Goal: Transaction & Acquisition: Purchase product/service

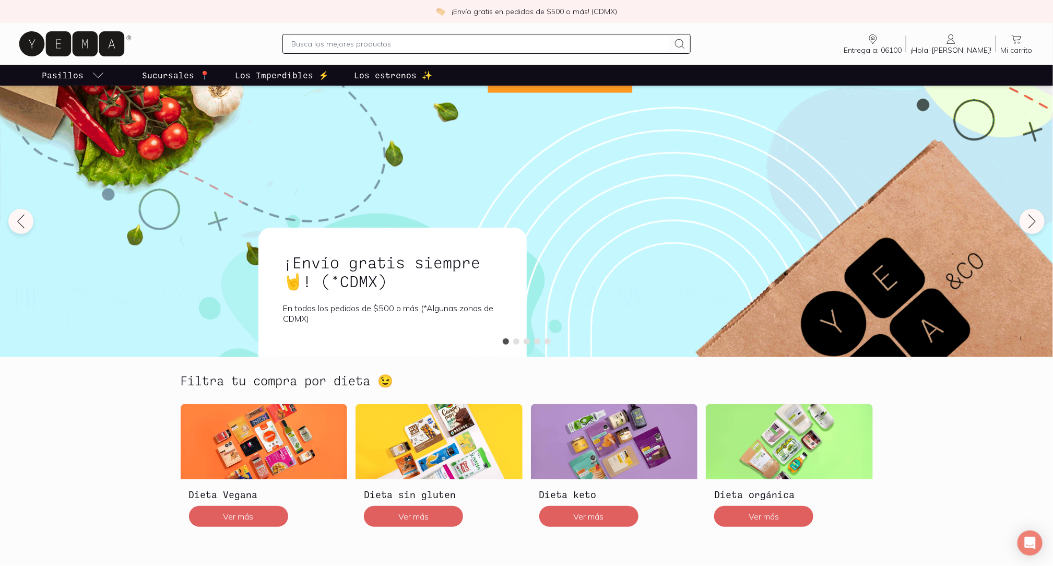
click at [473, 45] on input "text" at bounding box center [480, 44] width 378 height 13
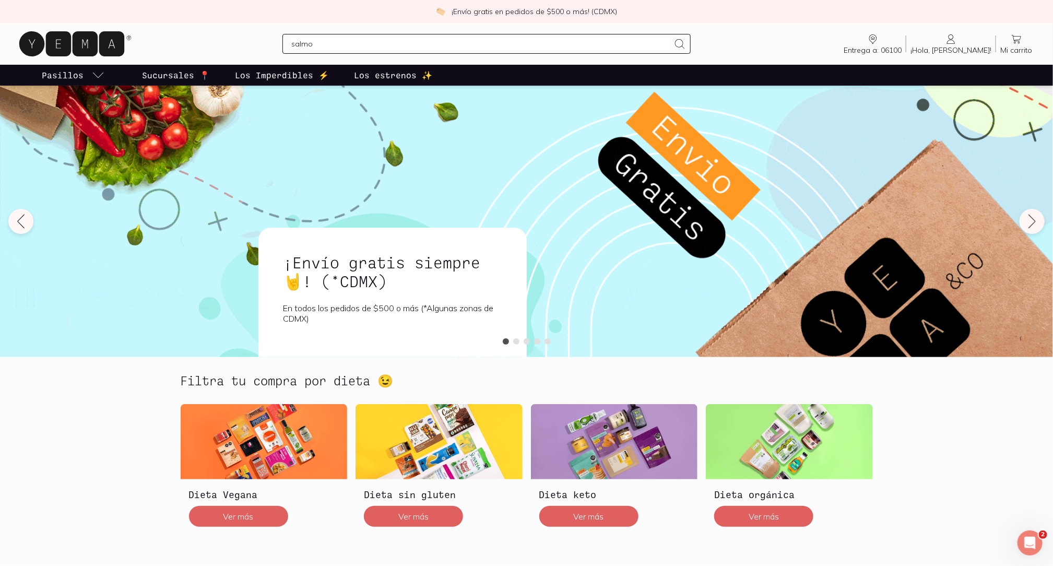
type input "salmon"
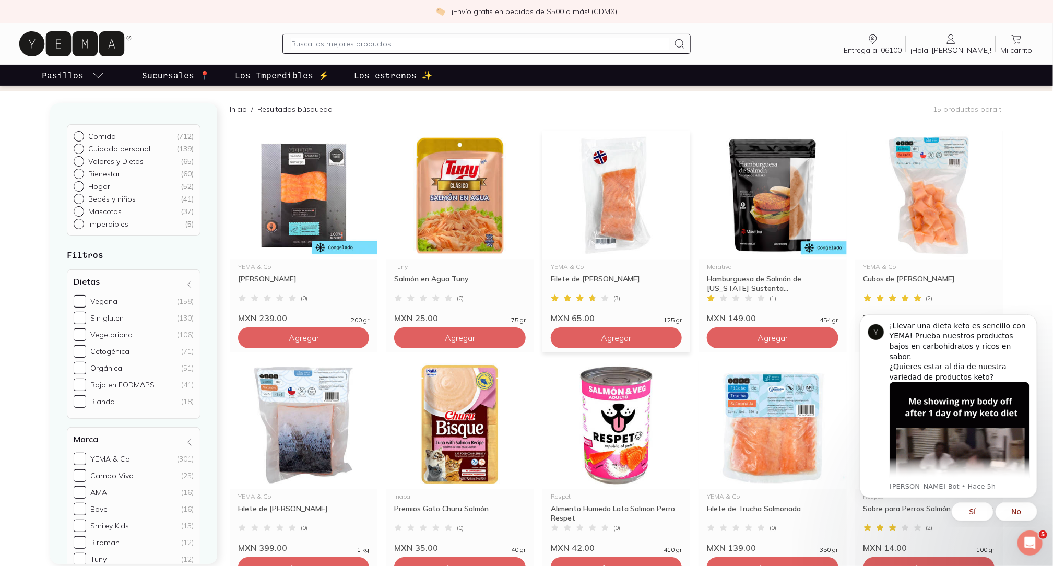
scroll to position [72, 0]
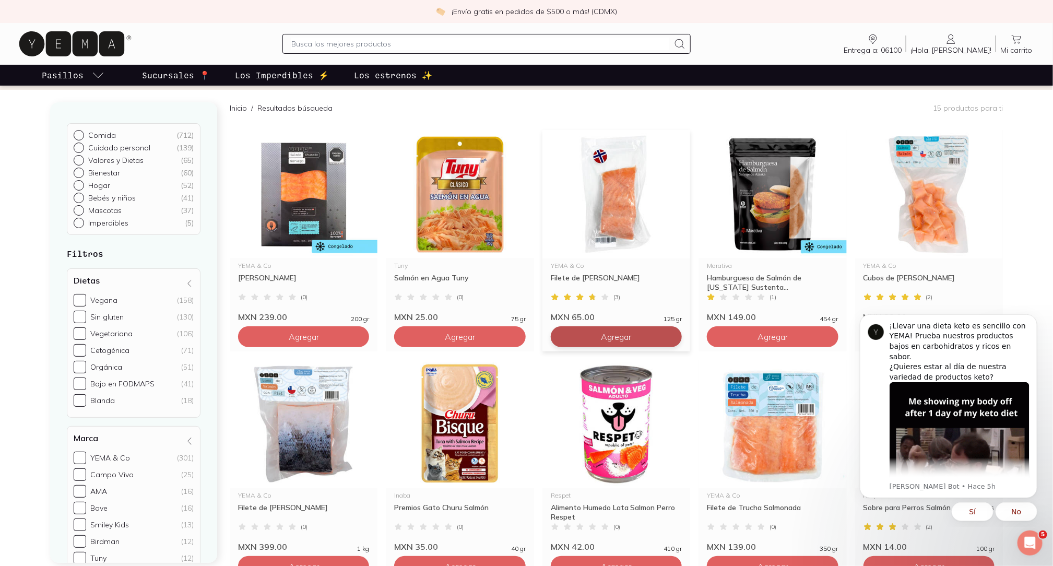
click at [664, 339] on button "Agregar" at bounding box center [616, 336] width 131 height 21
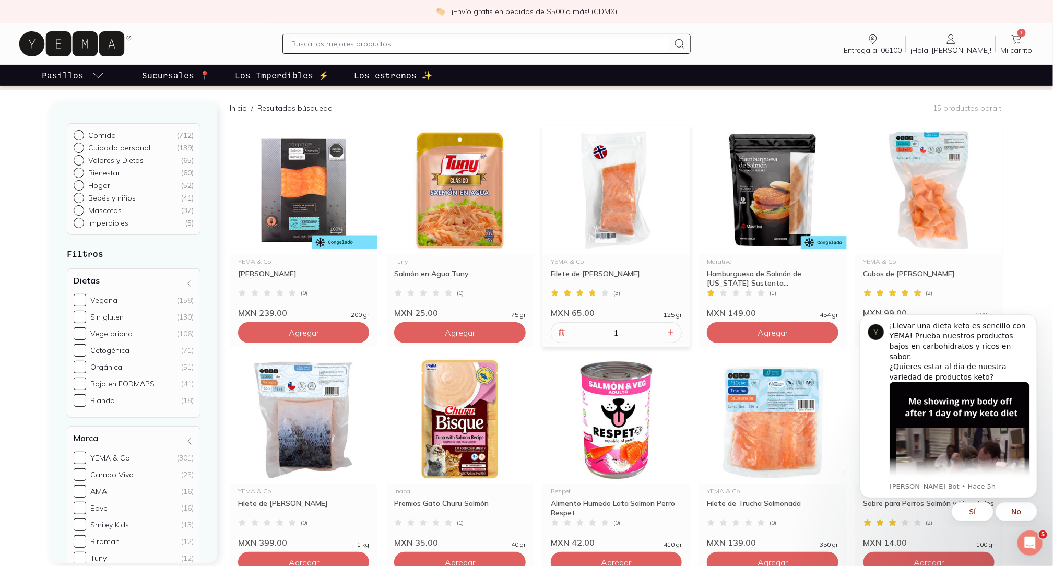
click at [622, 194] on img at bounding box center [617, 190] width 148 height 128
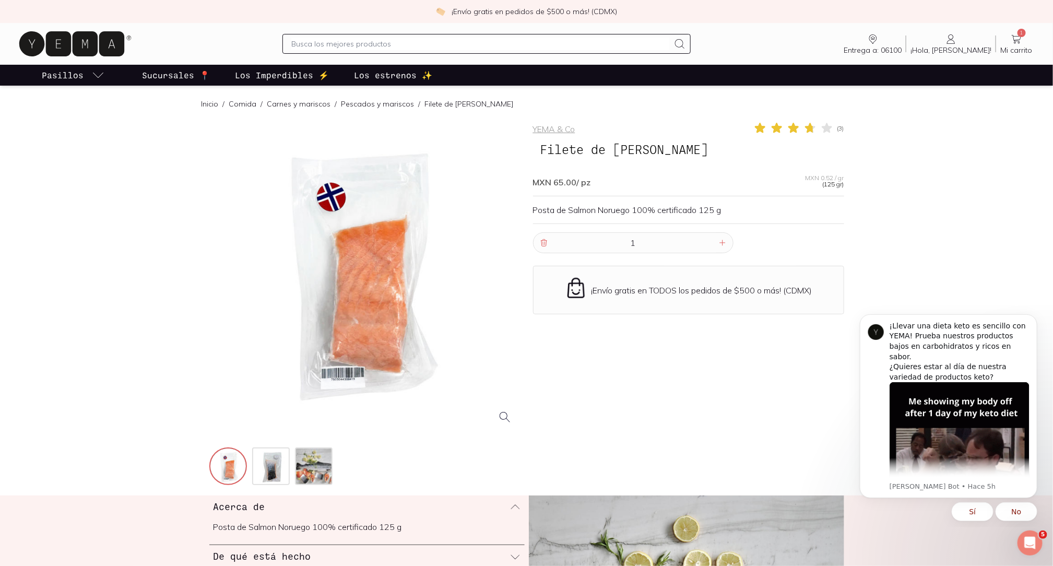
click at [416, 46] on input "text" at bounding box center [480, 44] width 378 height 13
